Goal: Task Accomplishment & Management: Manage account settings

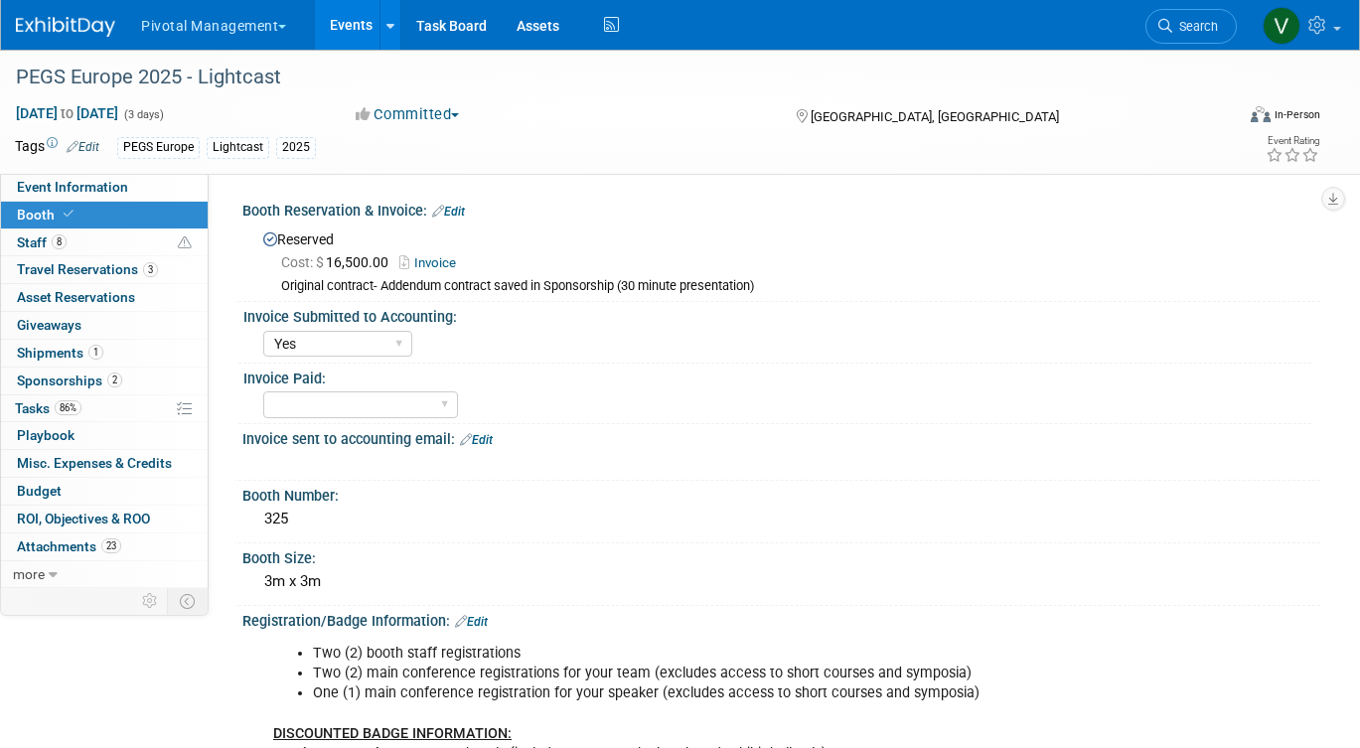
select select "Yes"
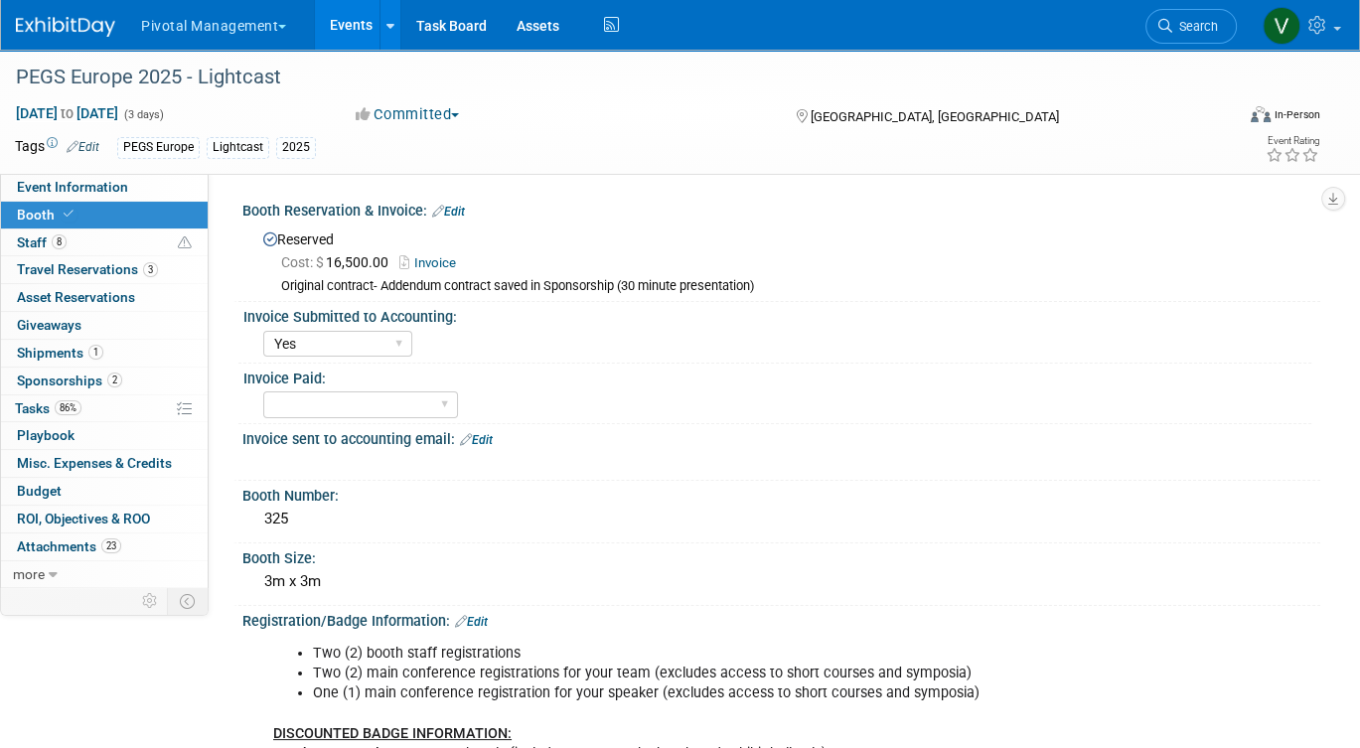
click at [335, 27] on link "Events" at bounding box center [351, 25] width 73 height 50
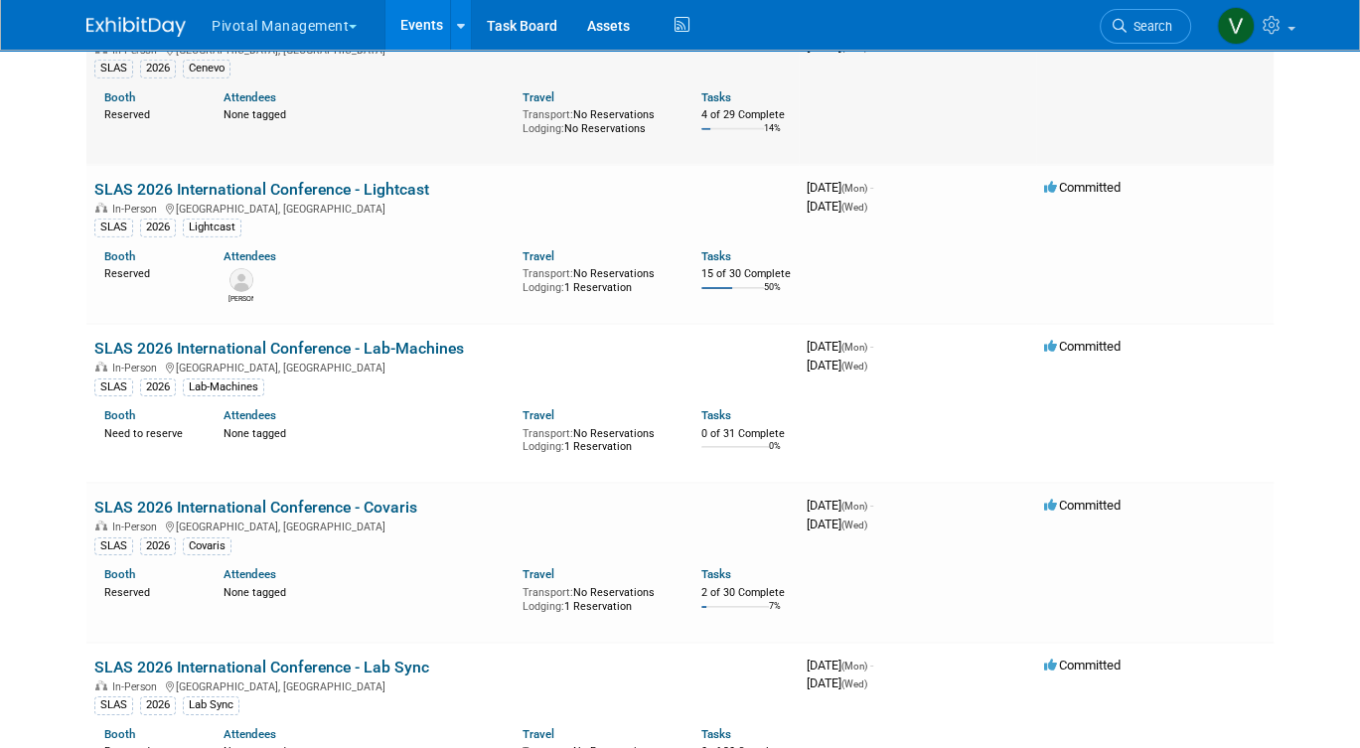
scroll to position [5757, 0]
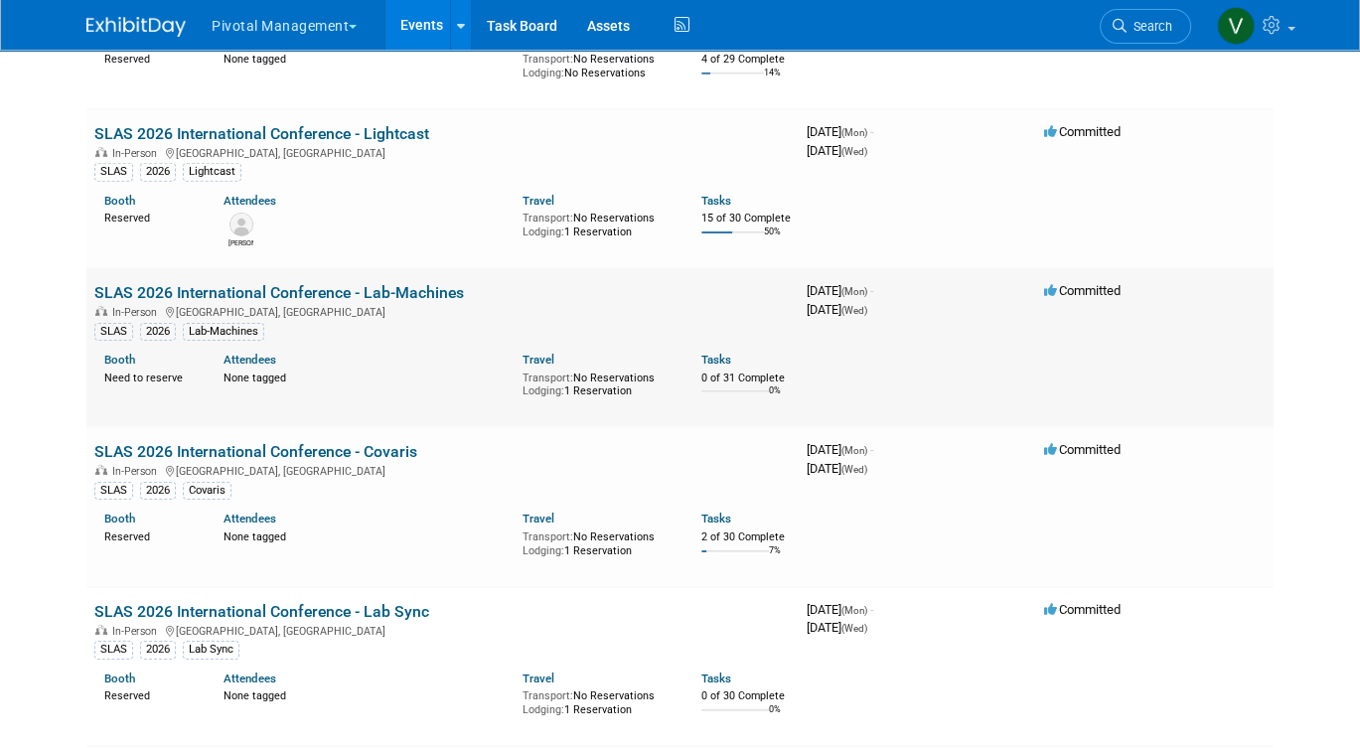
click at [220, 302] on link "SLAS 2026 International Conference - Lab-Machines" at bounding box center [279, 292] width 370 height 19
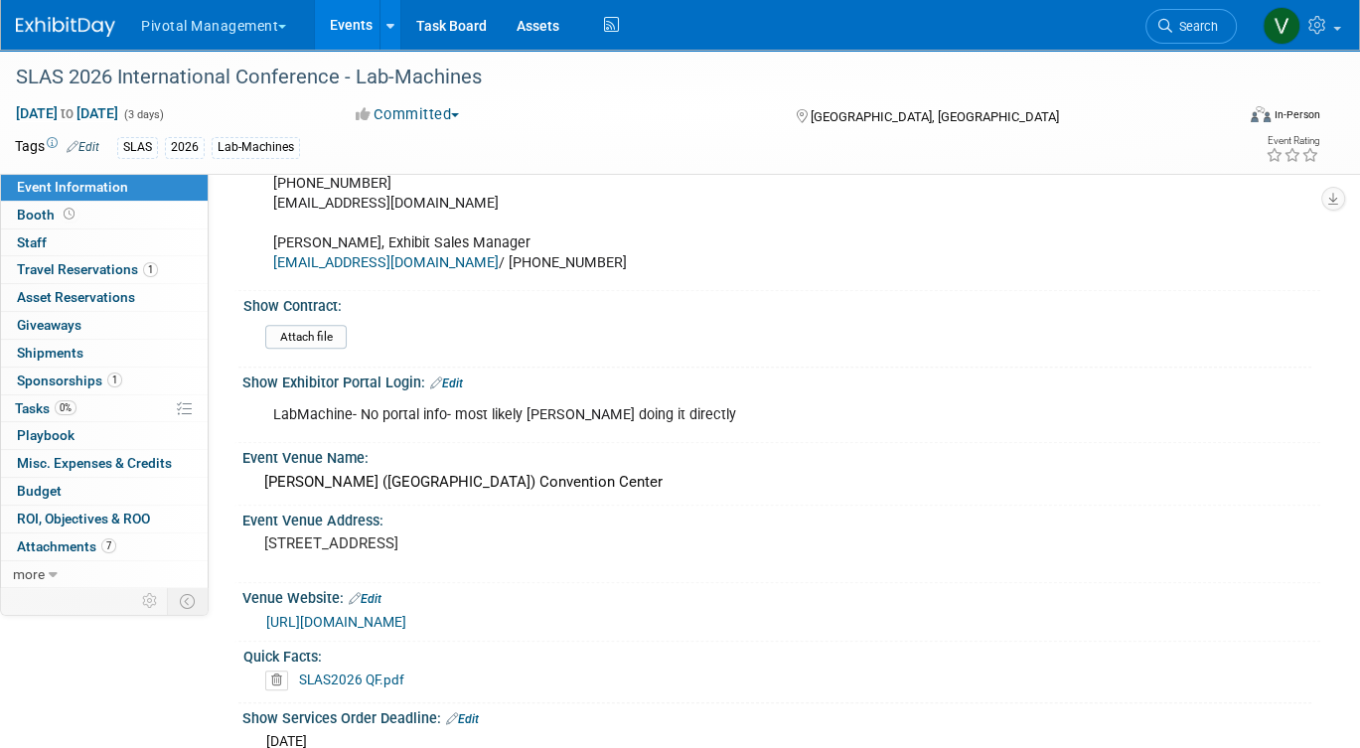
scroll to position [1232, 0]
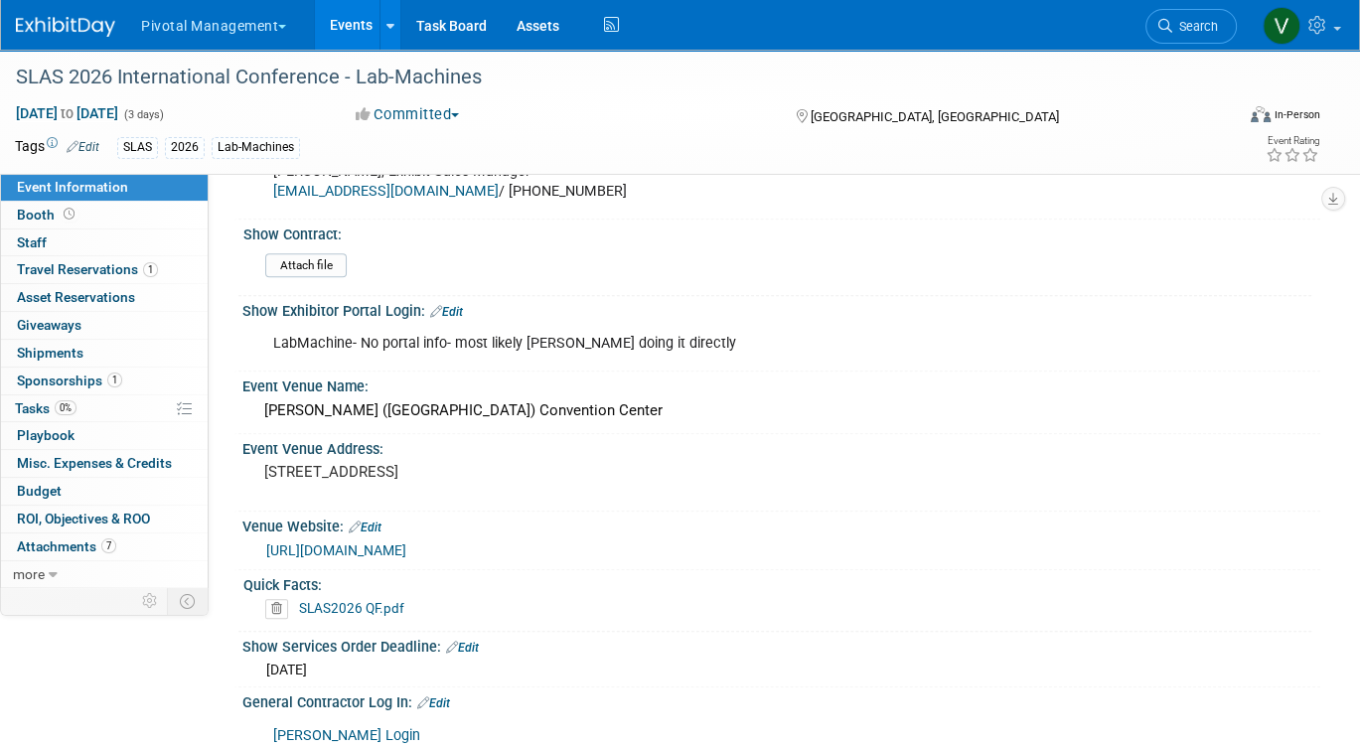
click at [455, 305] on link "Edit" at bounding box center [446, 312] width 33 height 14
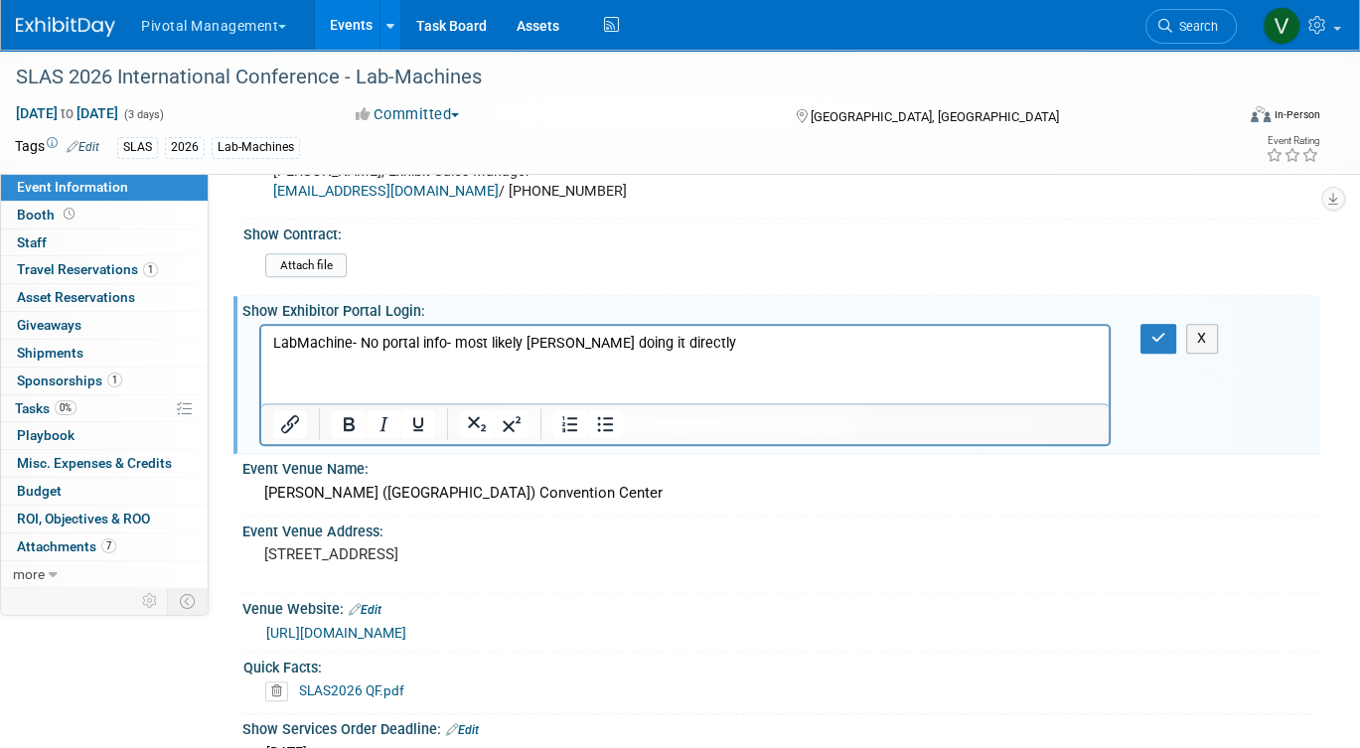
scroll to position [0, 0]
click at [437, 353] on p "LabMachine- No portal info- most likely Johanna doing it directly" at bounding box center [685, 344] width 824 height 20
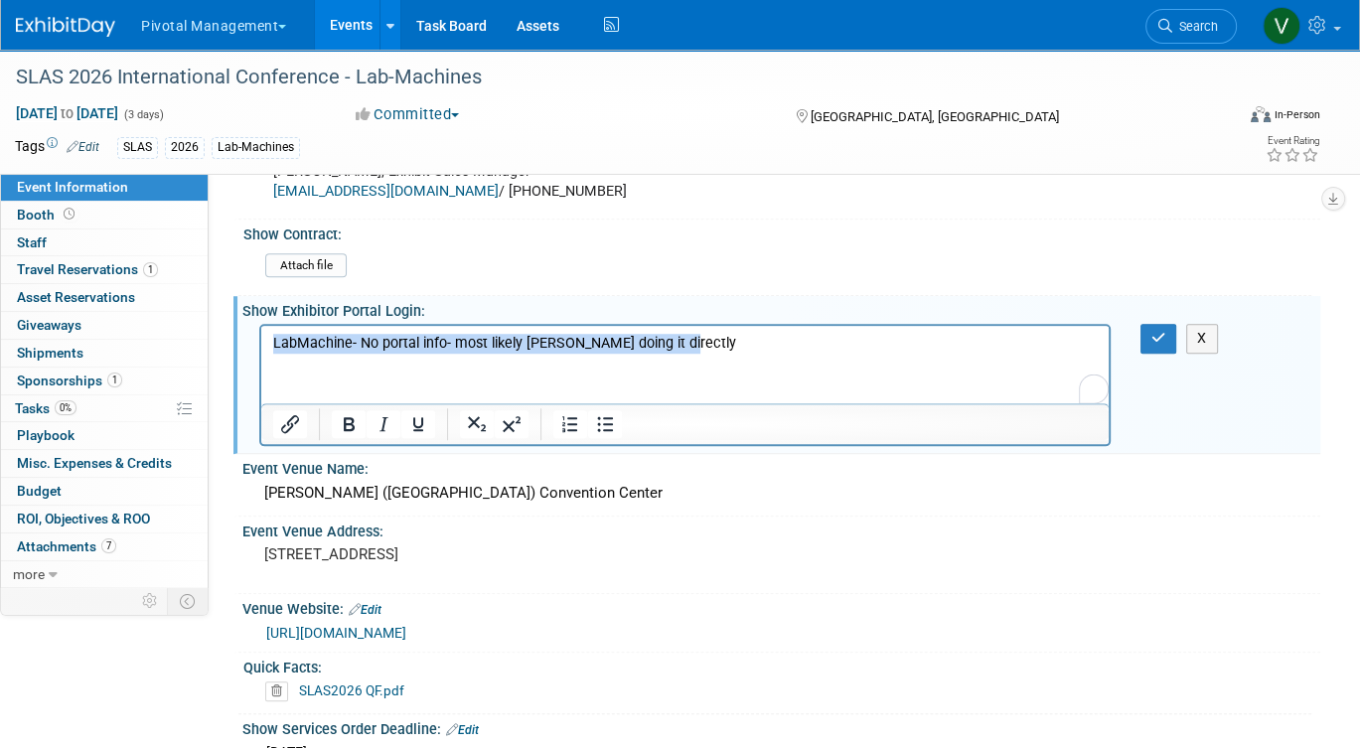
click at [437, 353] on p "LabMachine- No portal info- most likely Johanna doing it directly" at bounding box center [685, 344] width 824 height 20
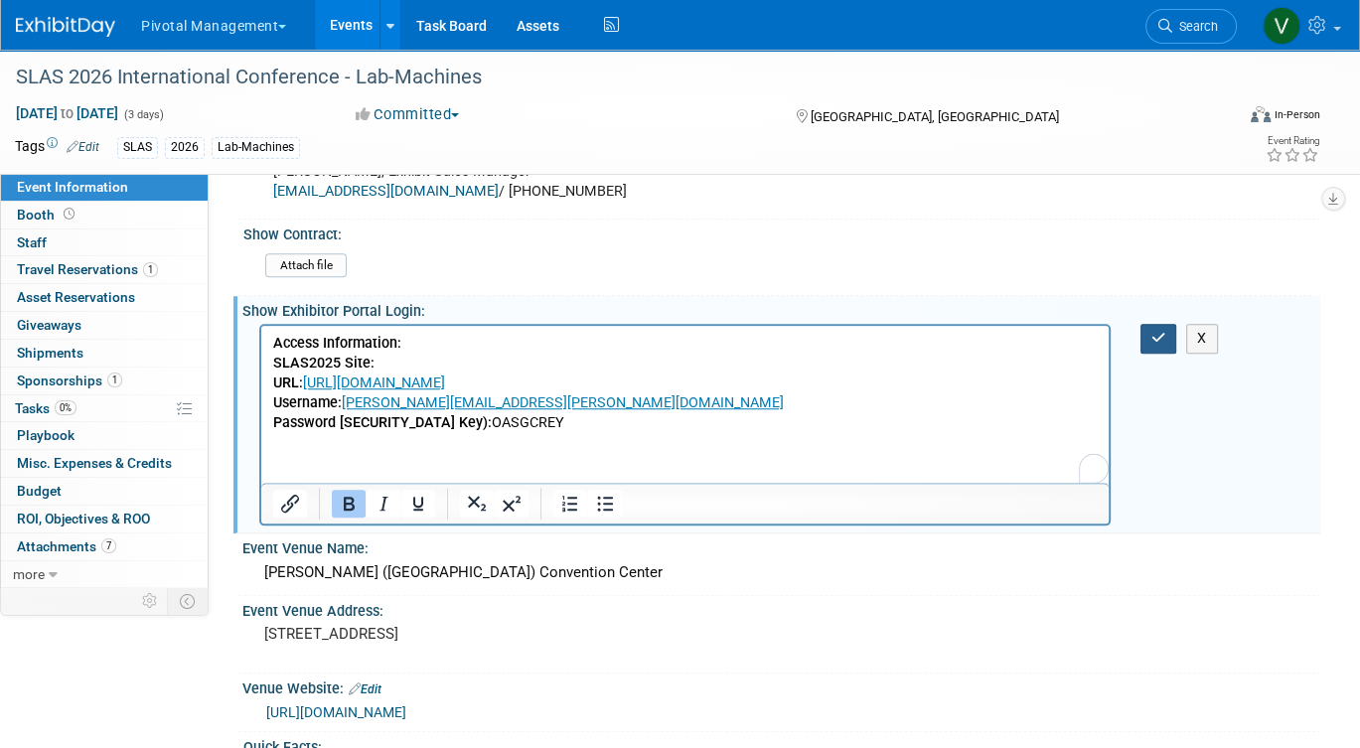
click at [1154, 331] on icon "button" at bounding box center [1158, 338] width 15 height 14
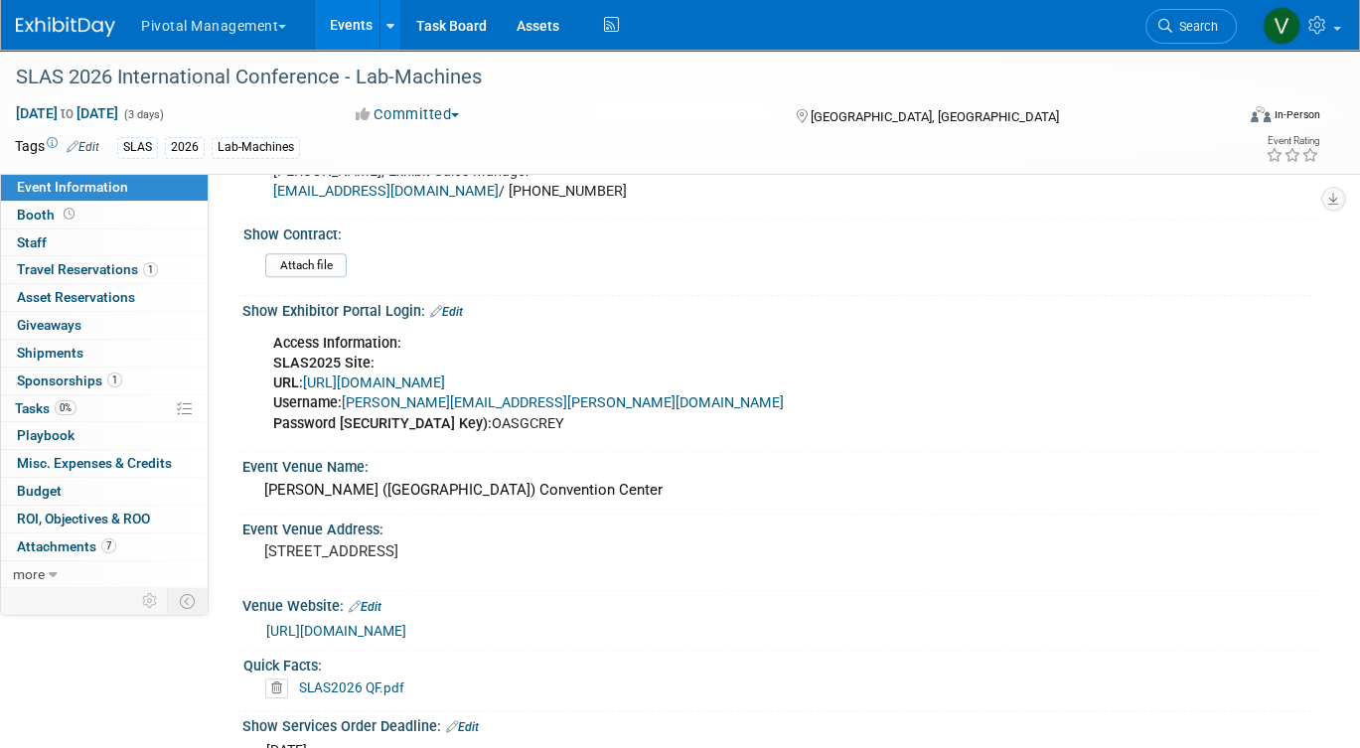
click at [349, 28] on link "Events" at bounding box center [351, 25] width 73 height 50
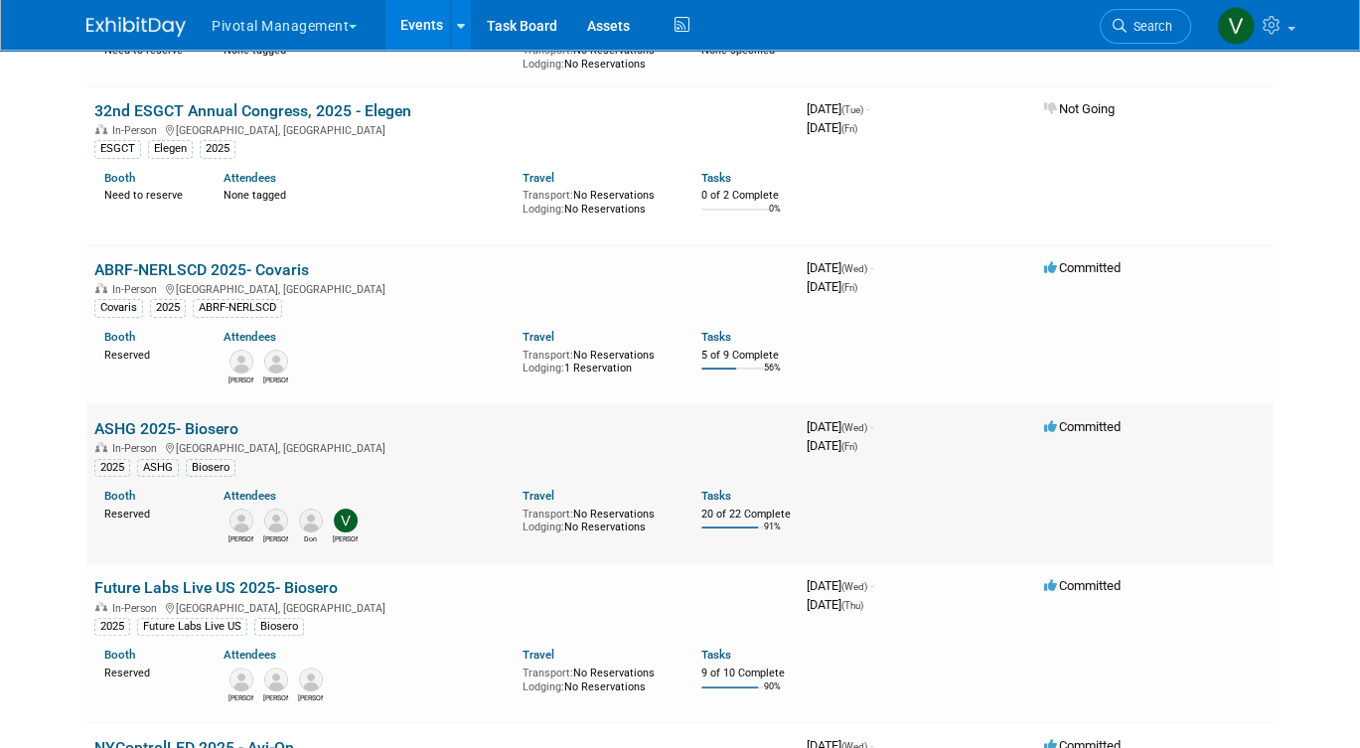
scroll to position [279, 0]
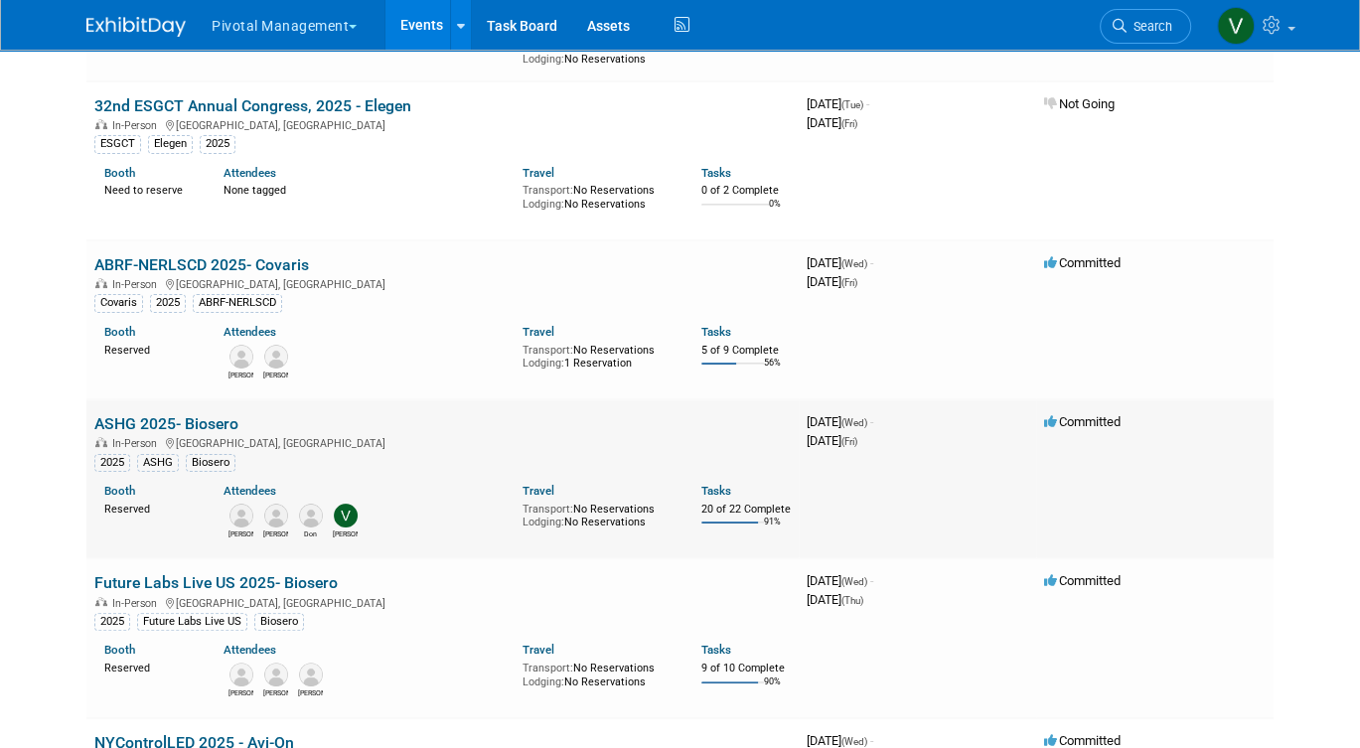
click at [202, 422] on link "ASHG 2025- Biosero" at bounding box center [166, 423] width 144 height 19
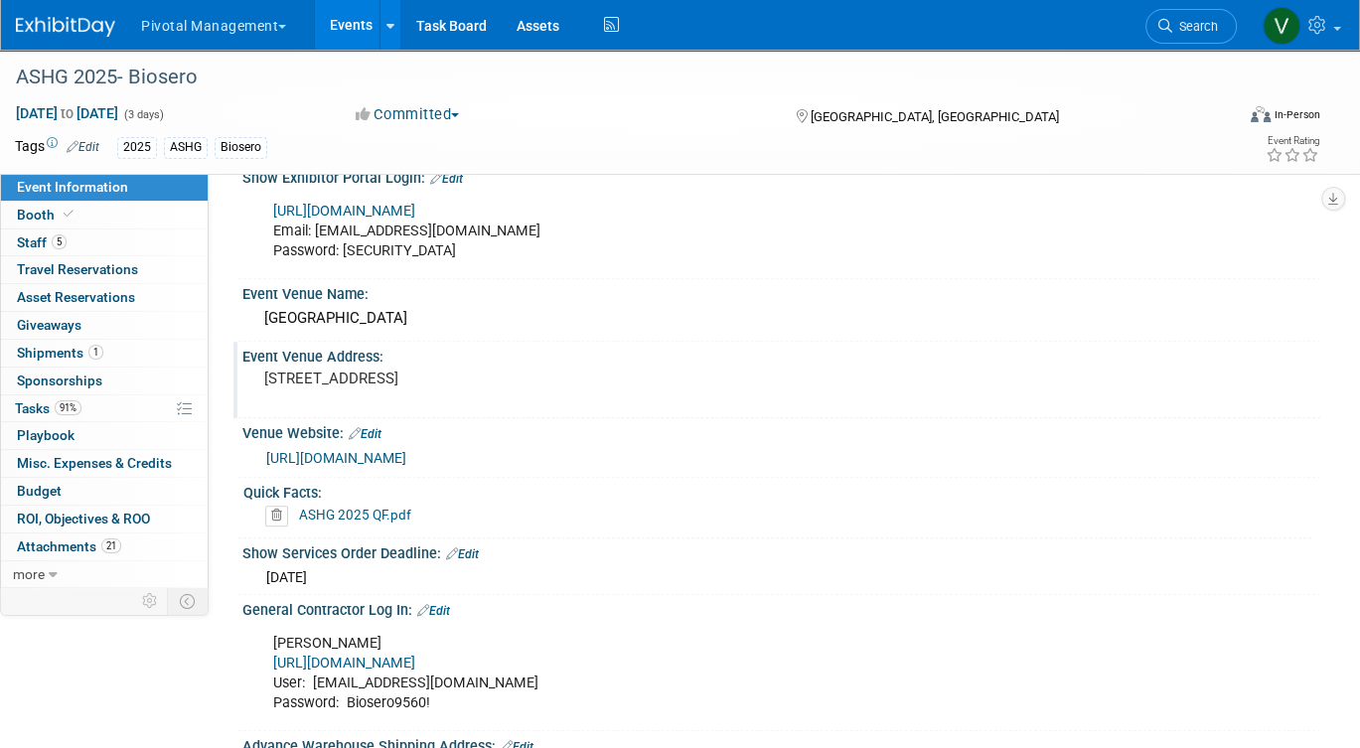
scroll to position [1753, 0]
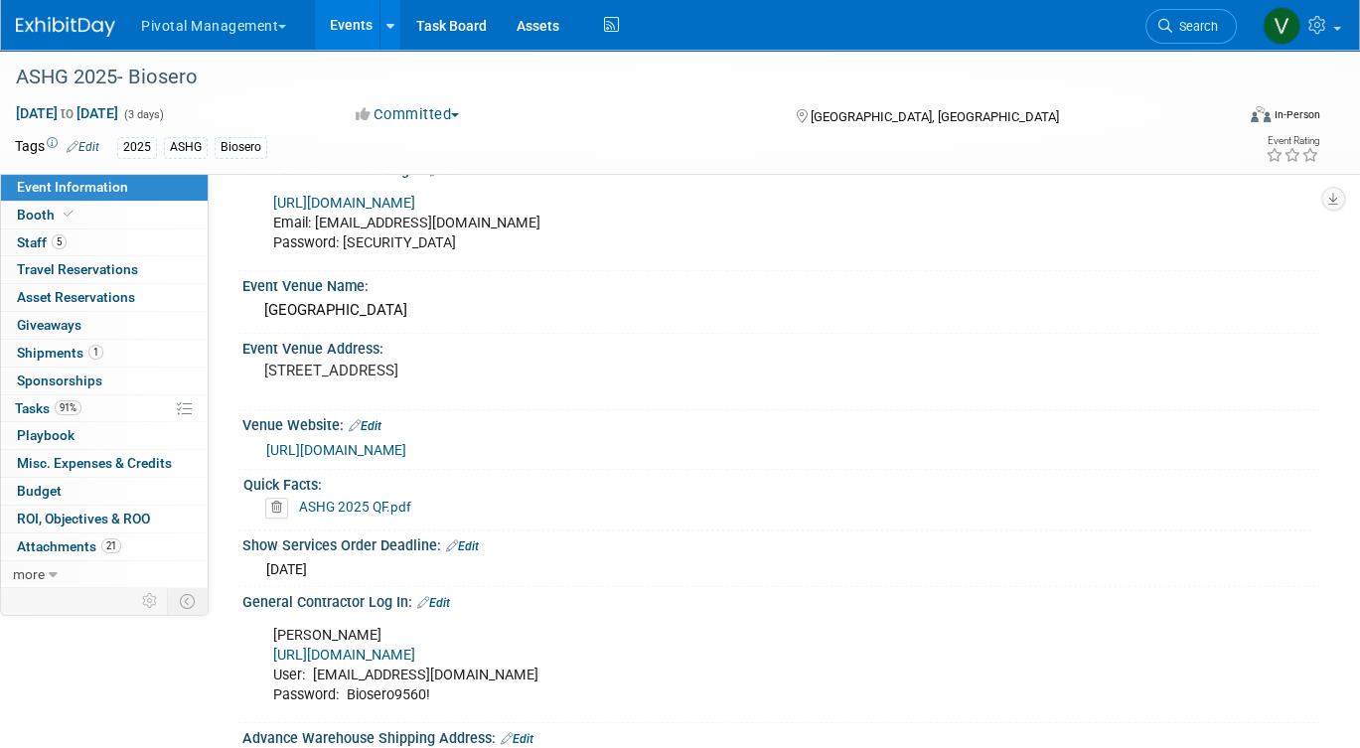
click at [392, 510] on div "ASHG 2025 QF.pdf" at bounding box center [784, 508] width 1039 height 20
click at [390, 502] on link "ASHG 2025 QF.pdf" at bounding box center [355, 507] width 112 height 16
click at [353, 20] on link "Events" at bounding box center [351, 25] width 73 height 50
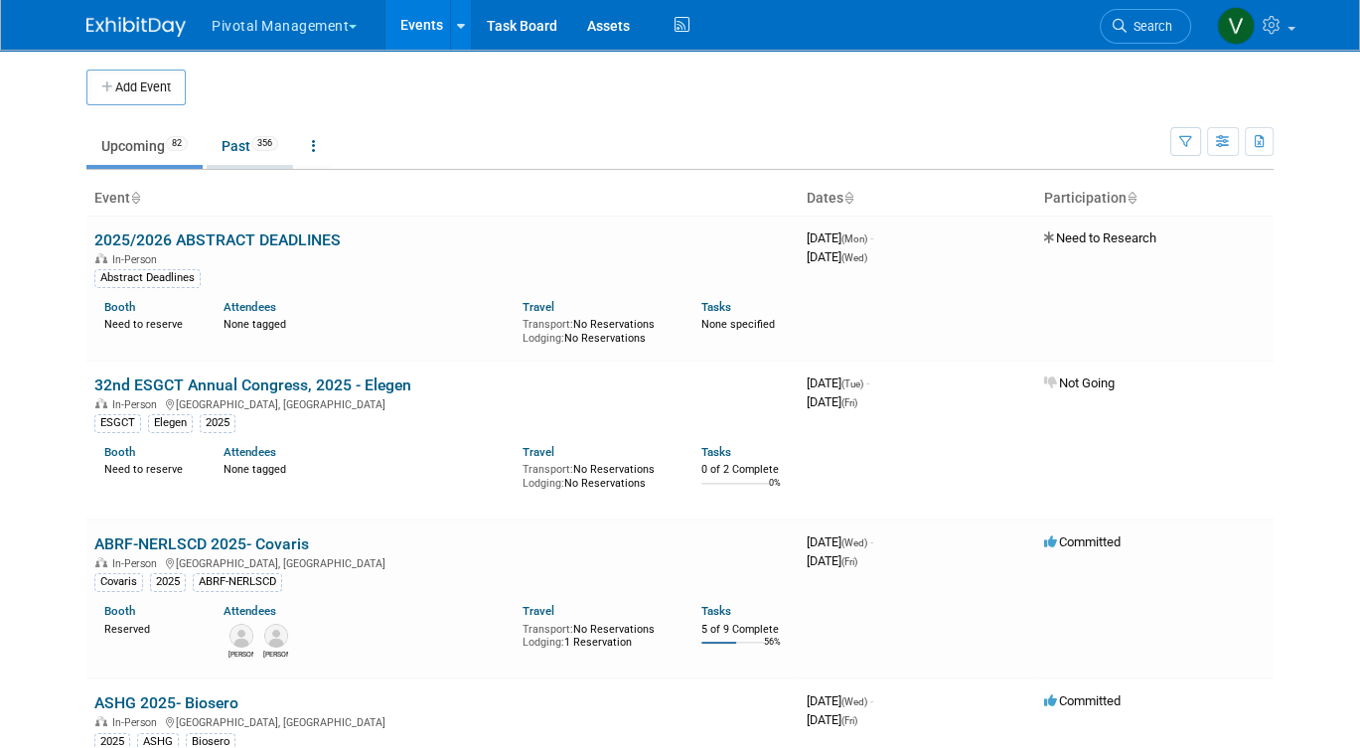
click at [247, 145] on link "Past 356" at bounding box center [250, 146] width 86 height 38
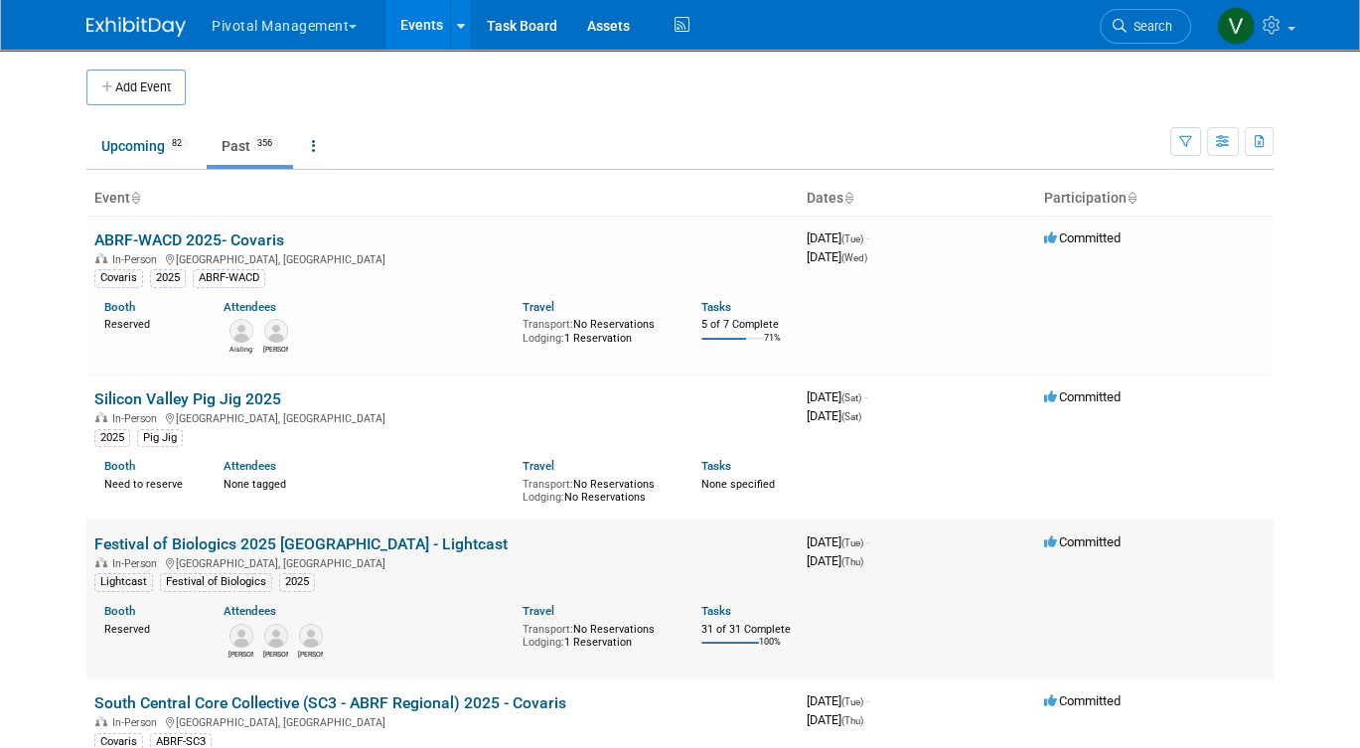
click at [211, 543] on link "Festival of Biologics 2025 [GEOGRAPHIC_DATA] - Lightcast" at bounding box center [300, 543] width 413 height 19
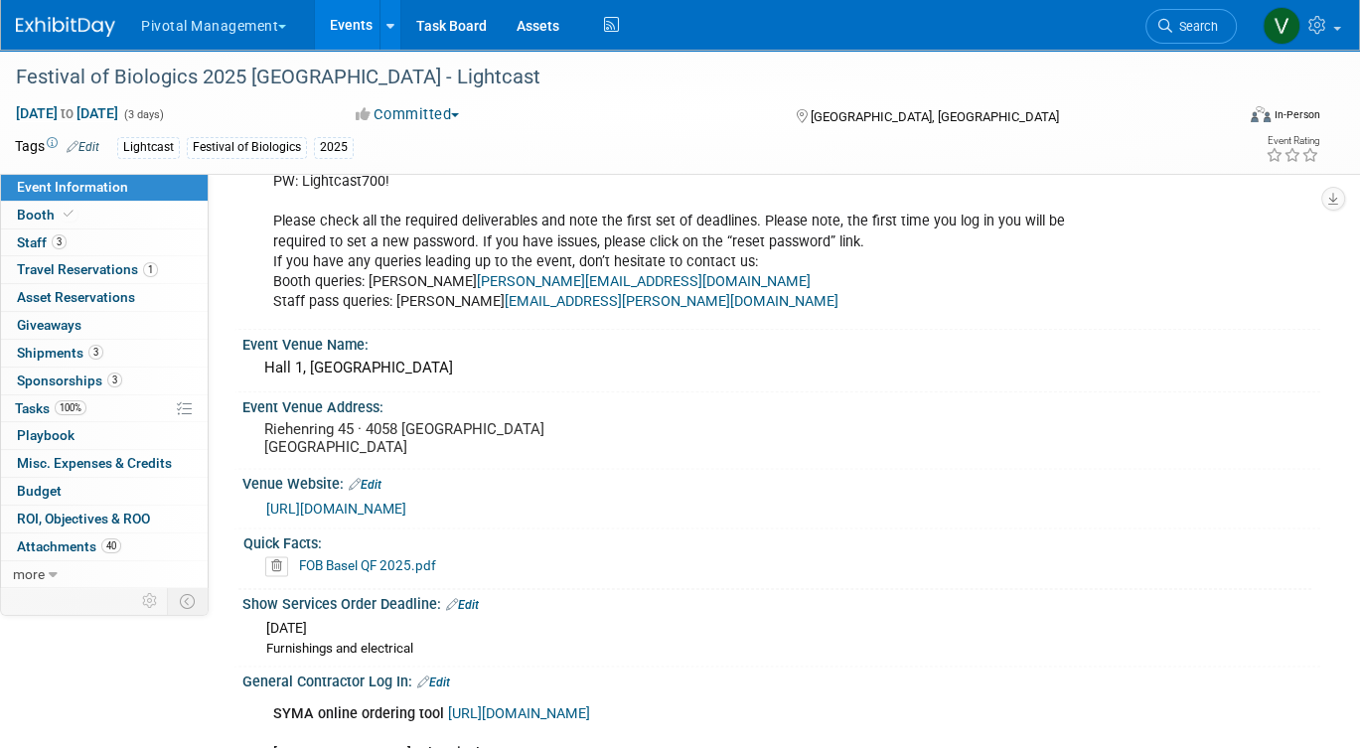
scroll to position [2155, 0]
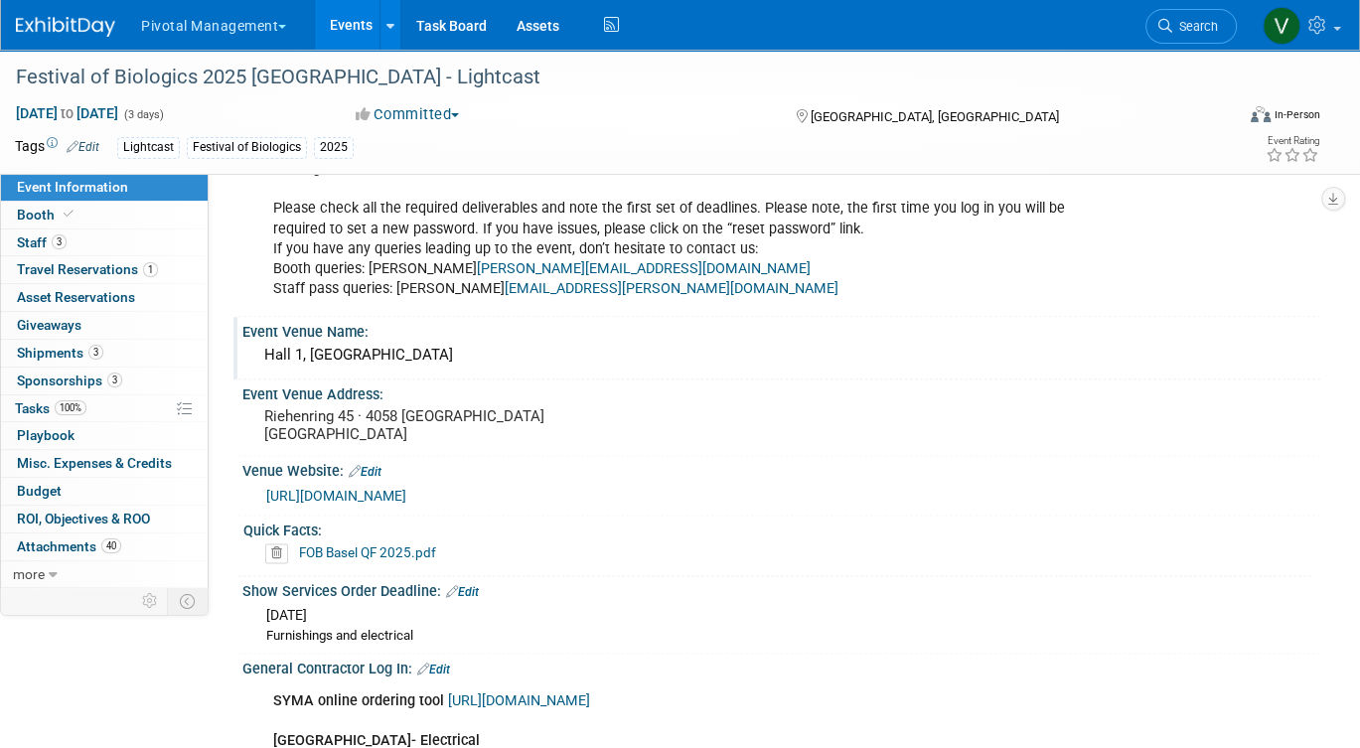
click at [299, 356] on div "Hall 1, [GEOGRAPHIC_DATA]" at bounding box center [781, 355] width 1048 height 31
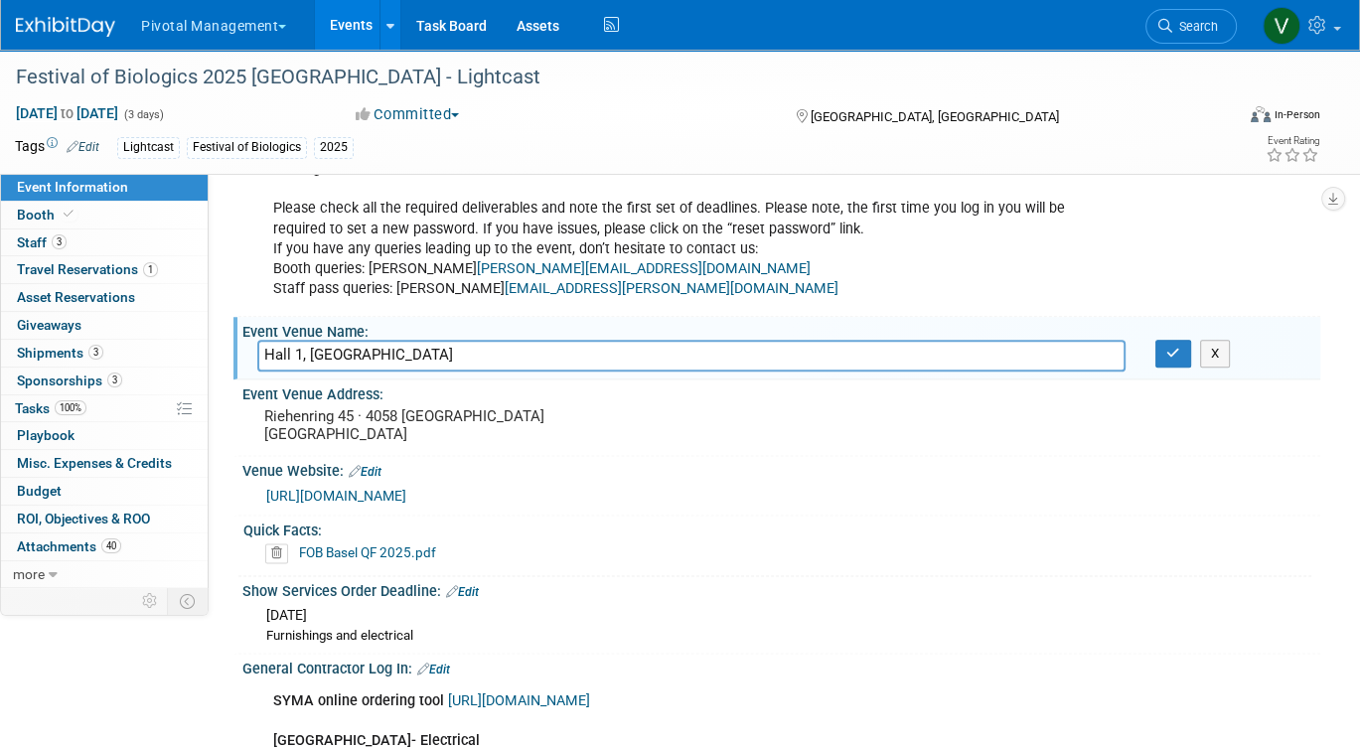
click at [299, 356] on input "Hall 1, [GEOGRAPHIC_DATA]" at bounding box center [691, 355] width 868 height 31
click at [299, 356] on input "Hall 1, Messe Basel" at bounding box center [691, 355] width 868 height 31
drag, startPoint x: 351, startPoint y: 422, endPoint x: 263, endPoint y: 401, distance: 89.9
click at [263, 402] on div "Riehenring 45 · 4058 Basel Switzerland" at bounding box center [466, 425] width 419 height 46
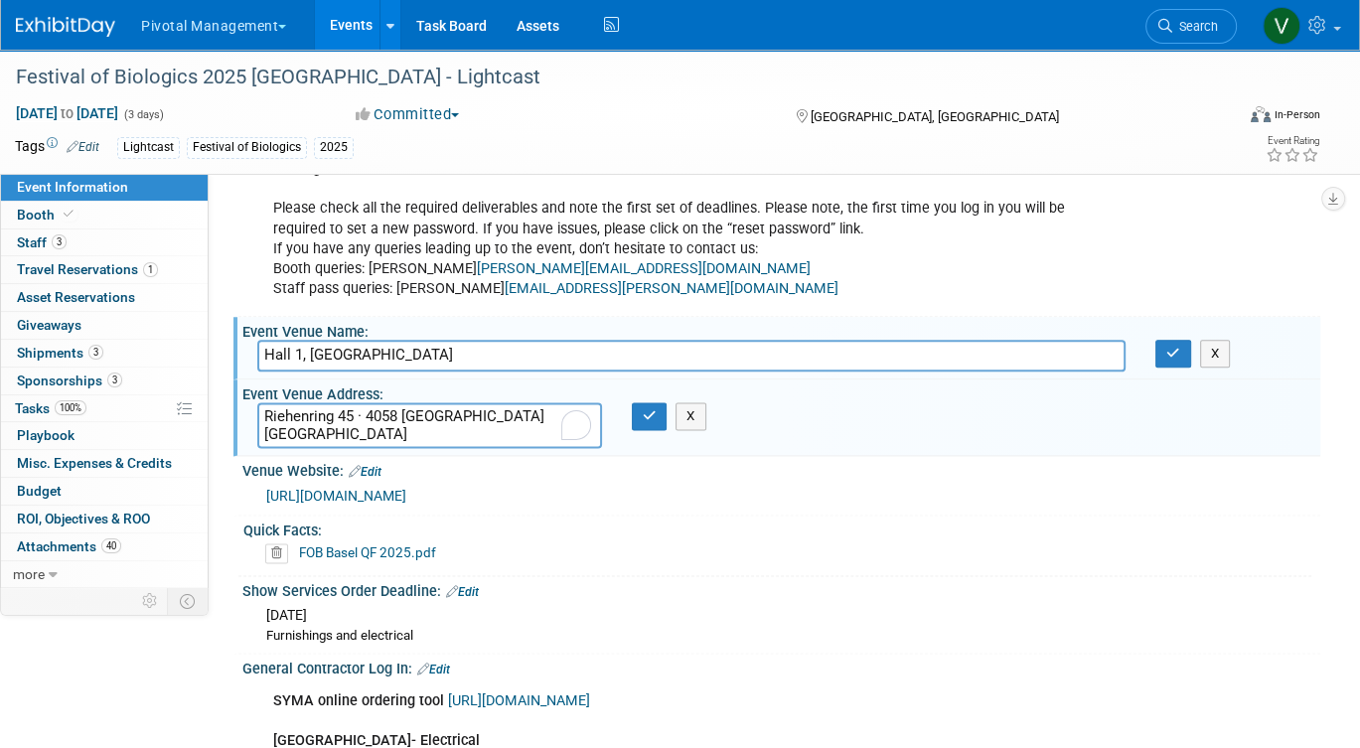
click at [477, 428] on textarea "Riehenring 45 · 4058 Basel Switzerland" at bounding box center [429, 425] width 345 height 46
click at [343, 28] on link "Events" at bounding box center [351, 25] width 73 height 50
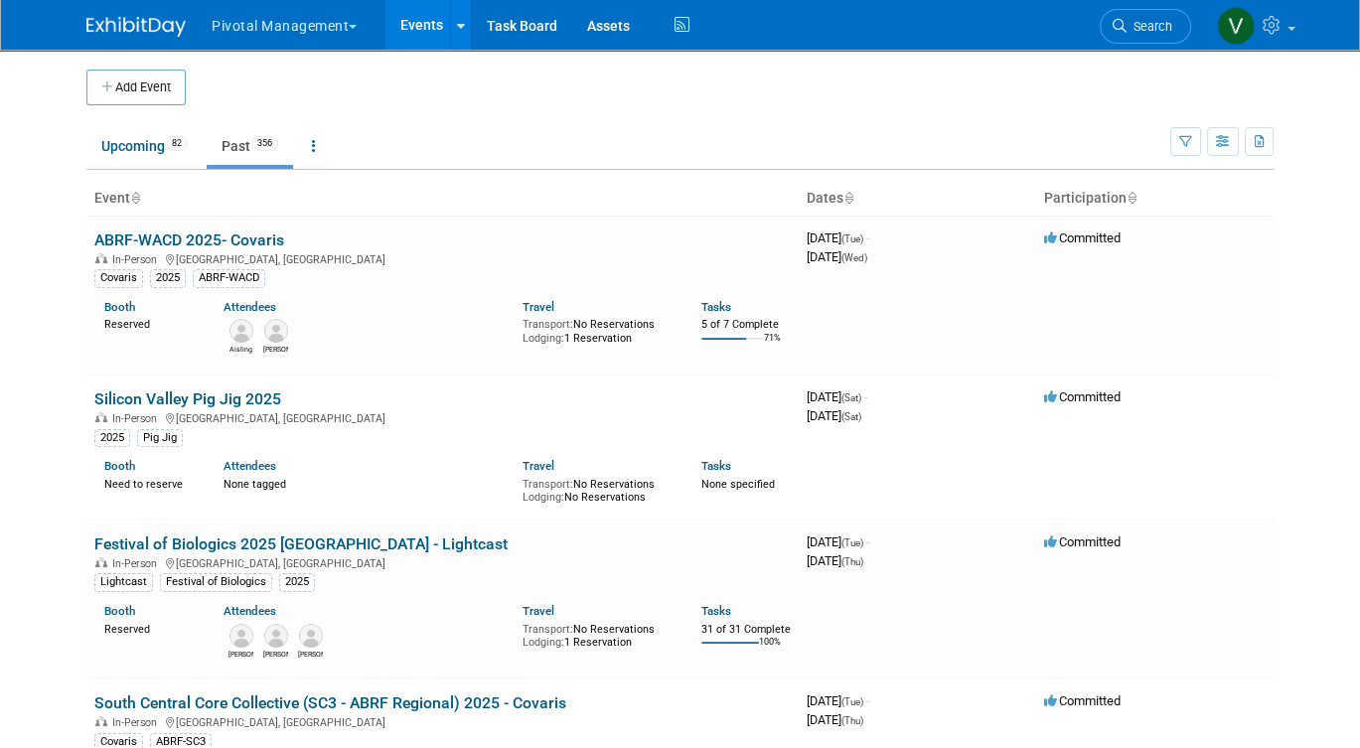
scroll to position [14467, 0]
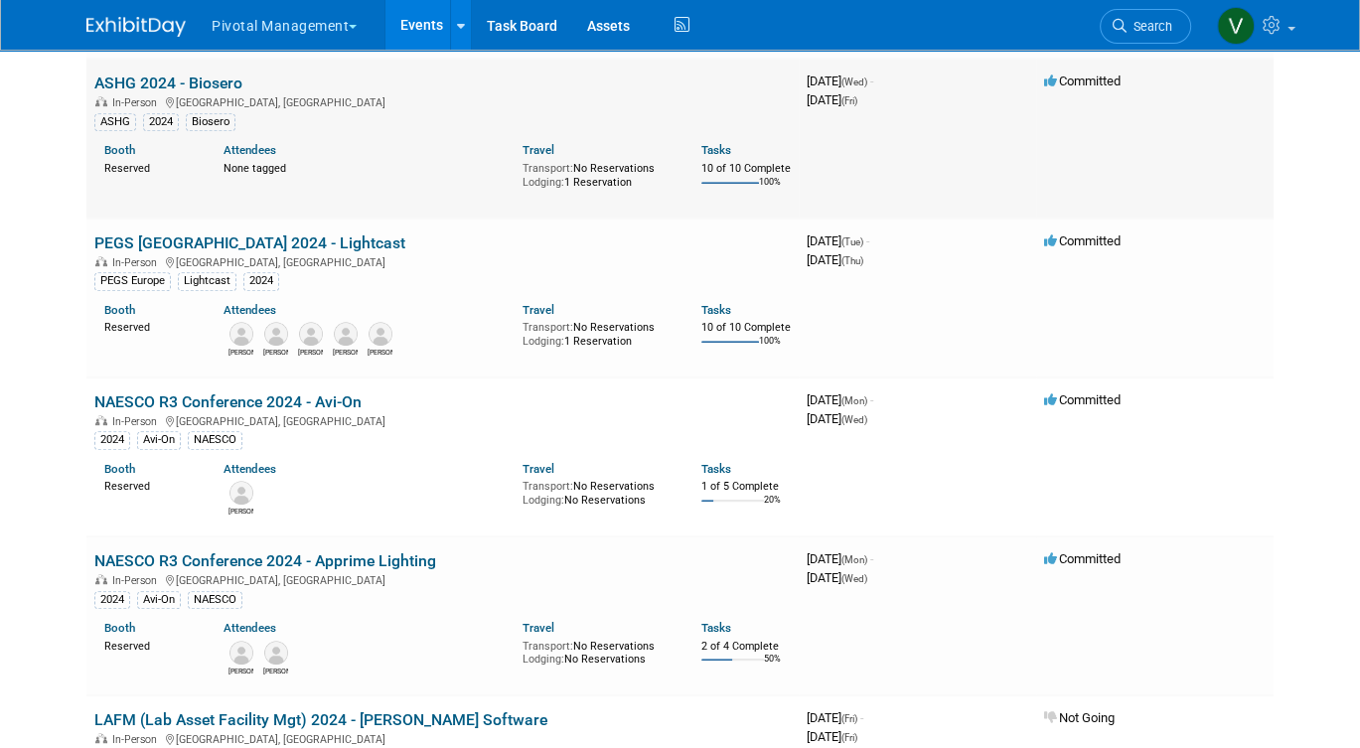
click at [176, 92] on link "ASHG 2024 - Biosero" at bounding box center [168, 83] width 148 height 19
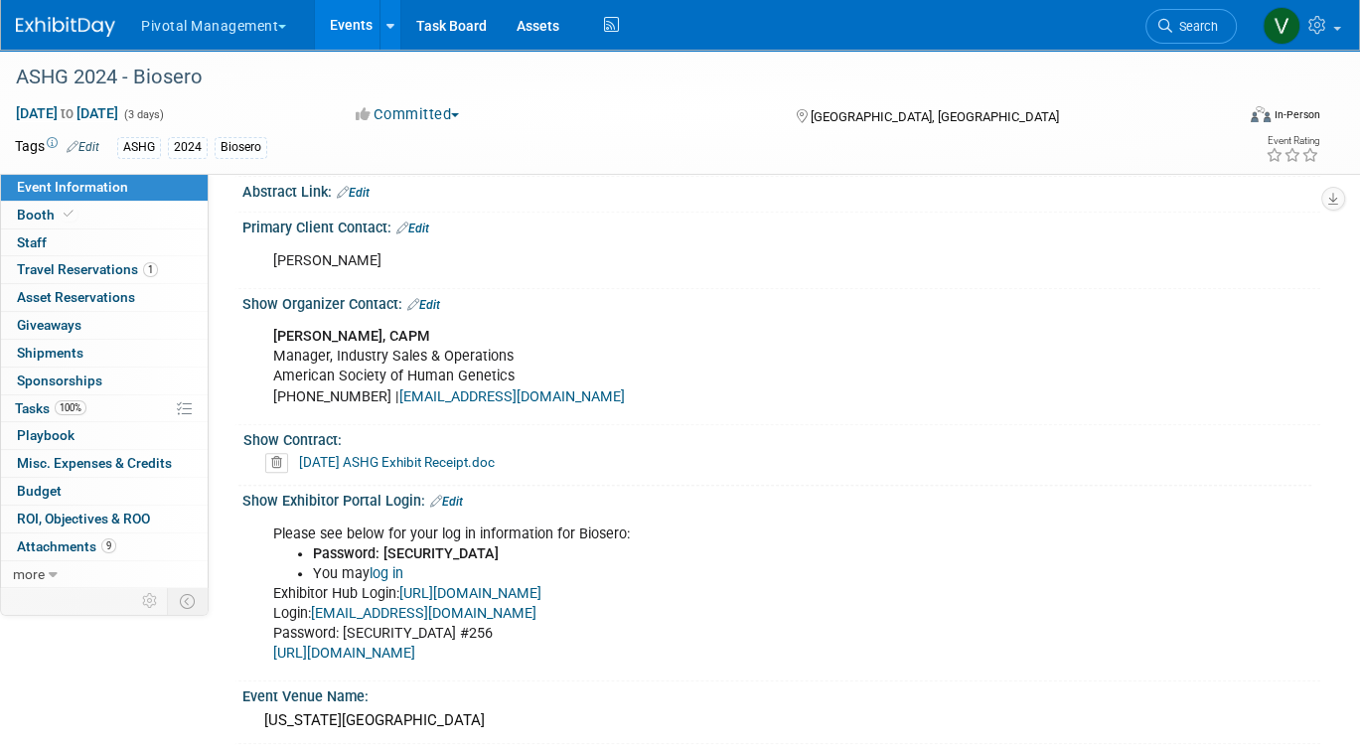
scroll to position [1227, 0]
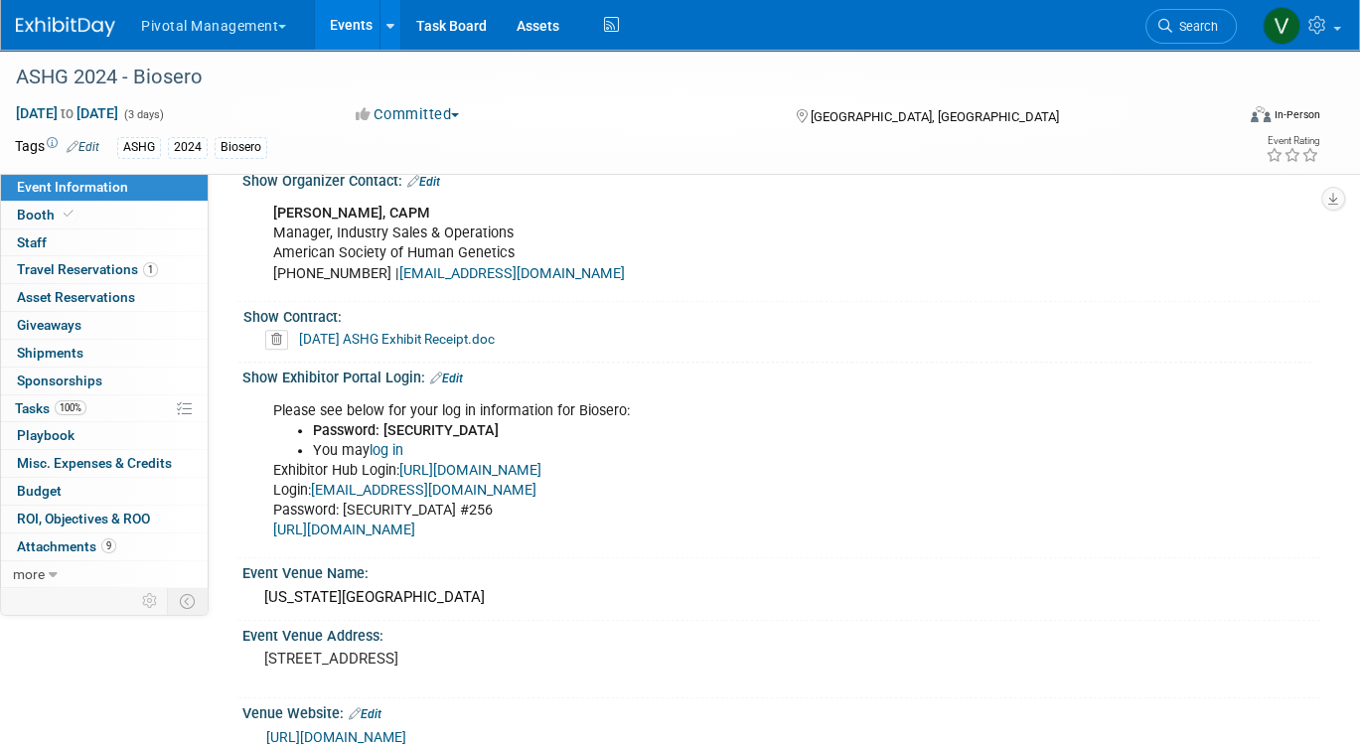
click at [470, 467] on link "[URL][DOMAIN_NAME]" at bounding box center [470, 470] width 142 height 17
